Goal: Find specific page/section: Find specific page/section

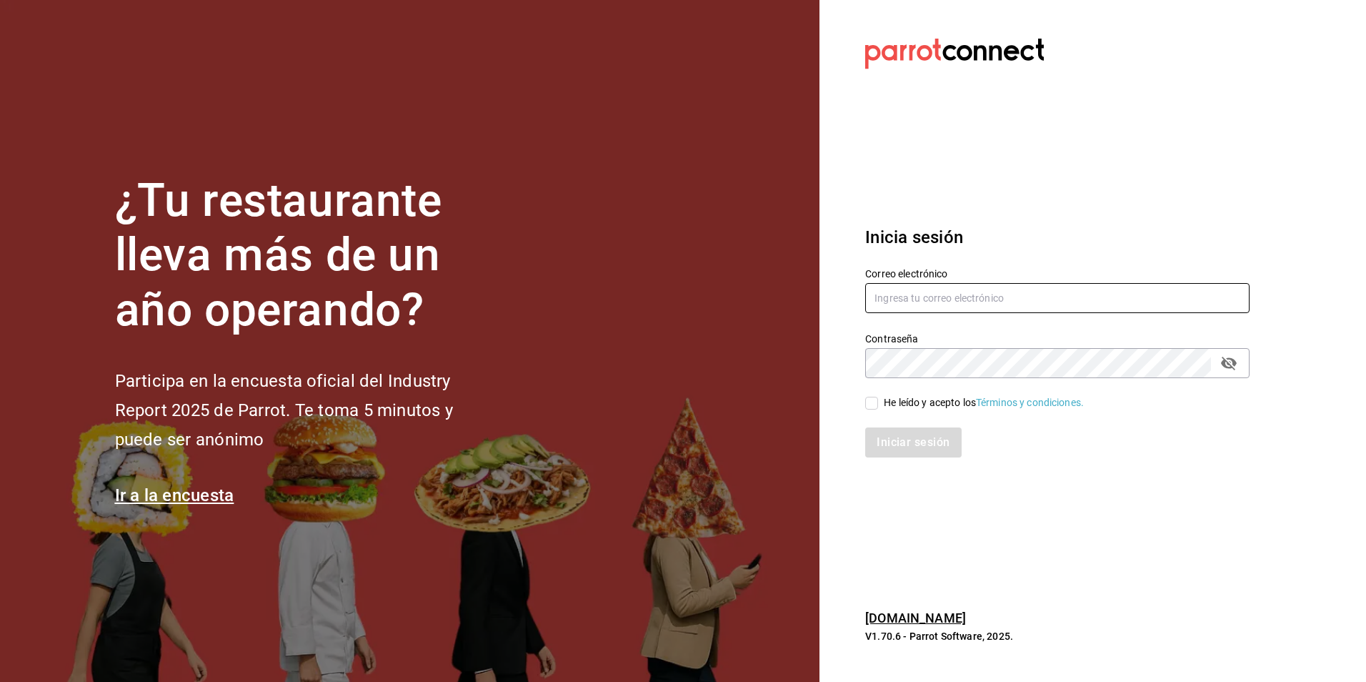
click at [924, 306] on input "text" at bounding box center [1057, 298] width 384 height 30
drag, startPoint x: 556, startPoint y: 125, endPoint x: 548, endPoint y: 106, distance: 20.8
click at [552, 112] on section "¿Tu restaurante lleva más de un año operando? Participa en la encuesta oficial …" at bounding box center [410, 341] width 820 height 682
